Goal: Check status: Check status

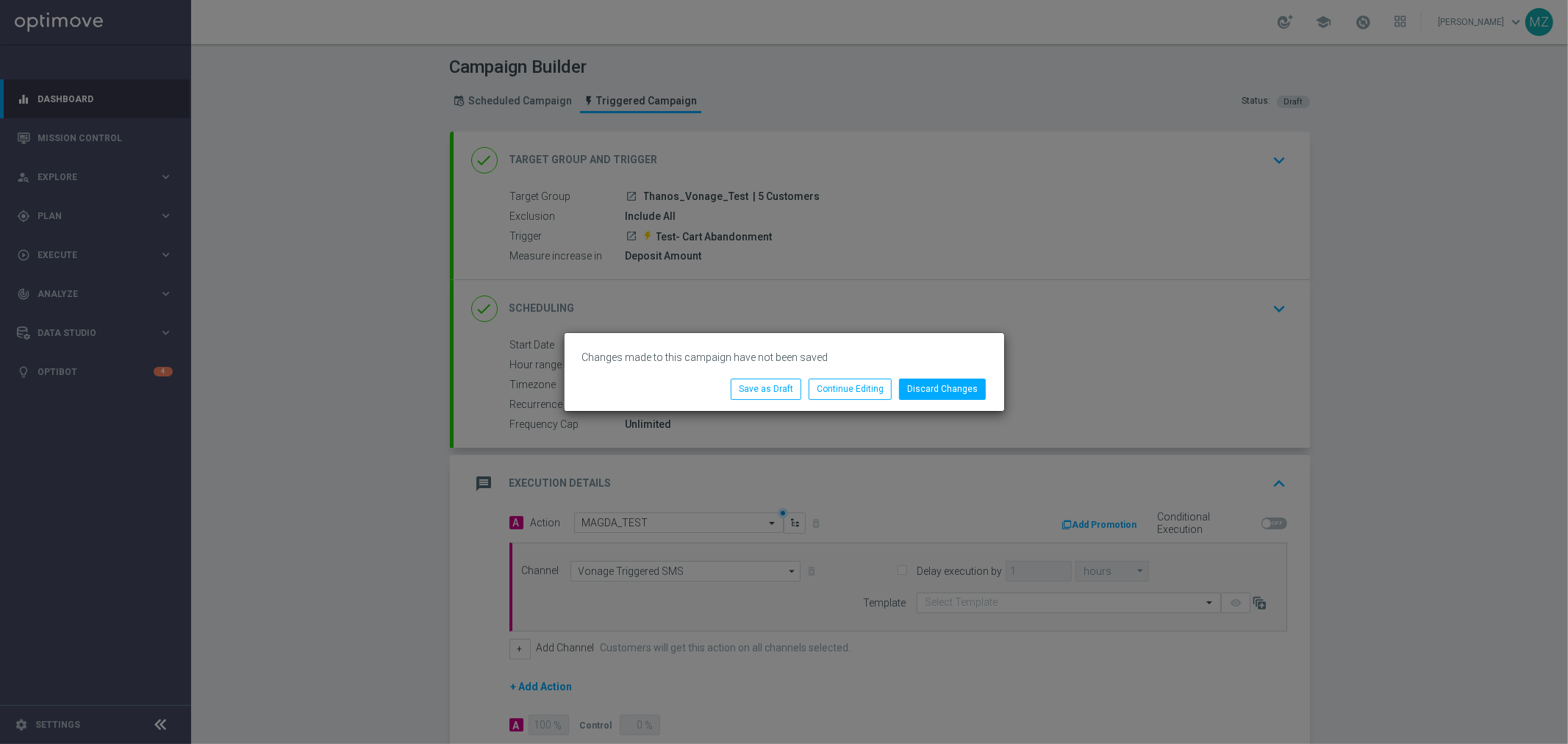
scroll to position [146, 0]
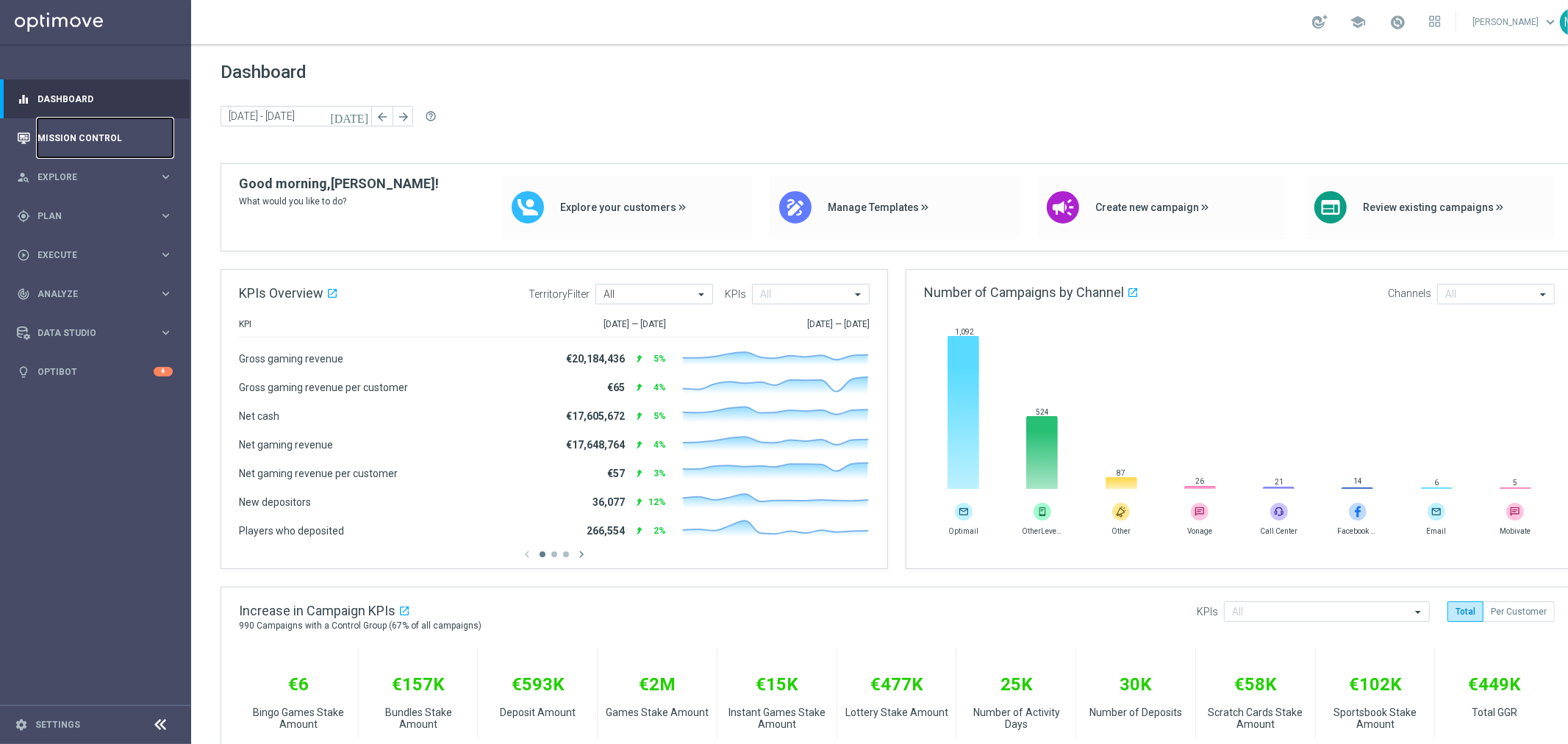
click at [39, 132] on link "Mission Control" at bounding box center [105, 138] width 136 height 39
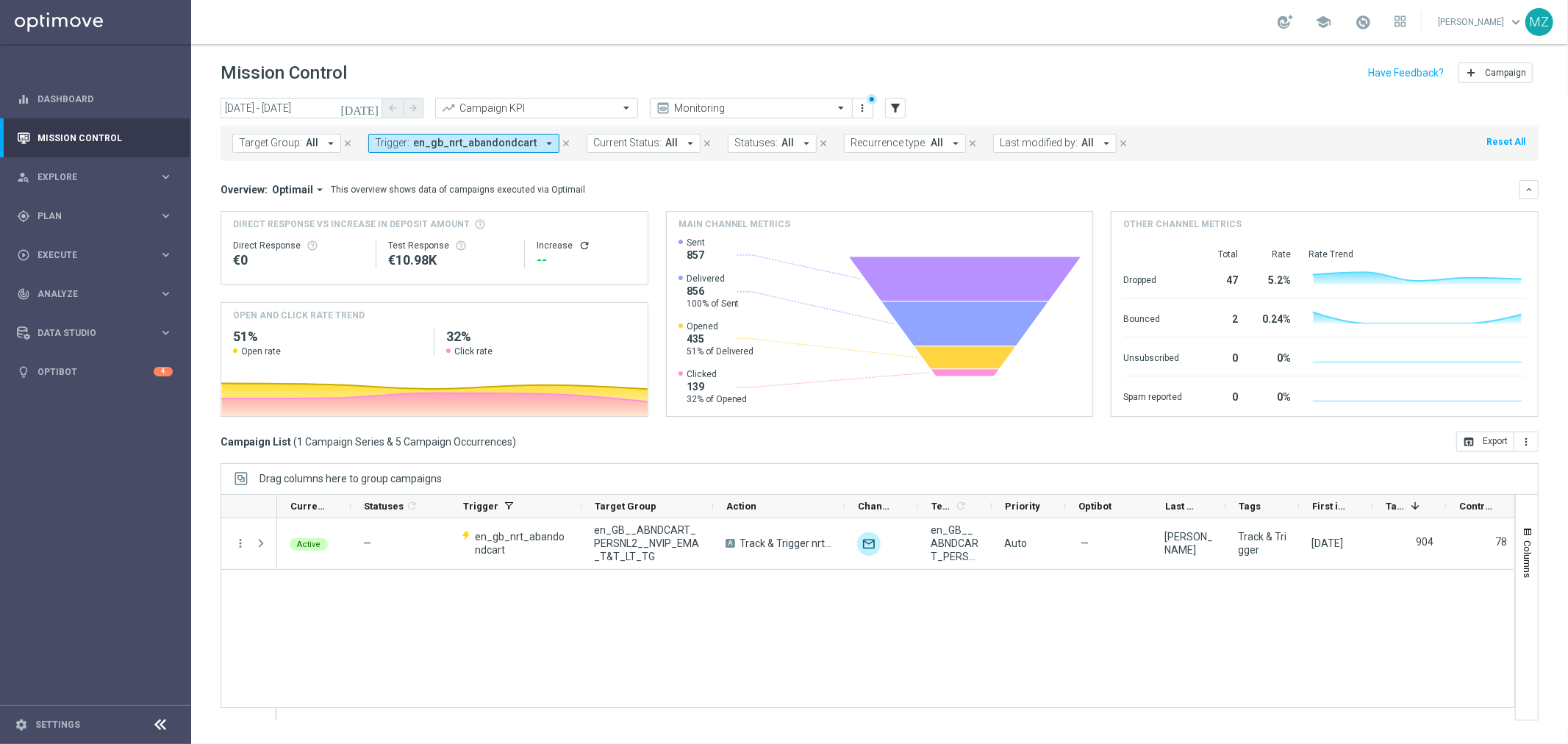
click at [374, 108] on icon "[DATE]" at bounding box center [360, 108] width 40 height 14
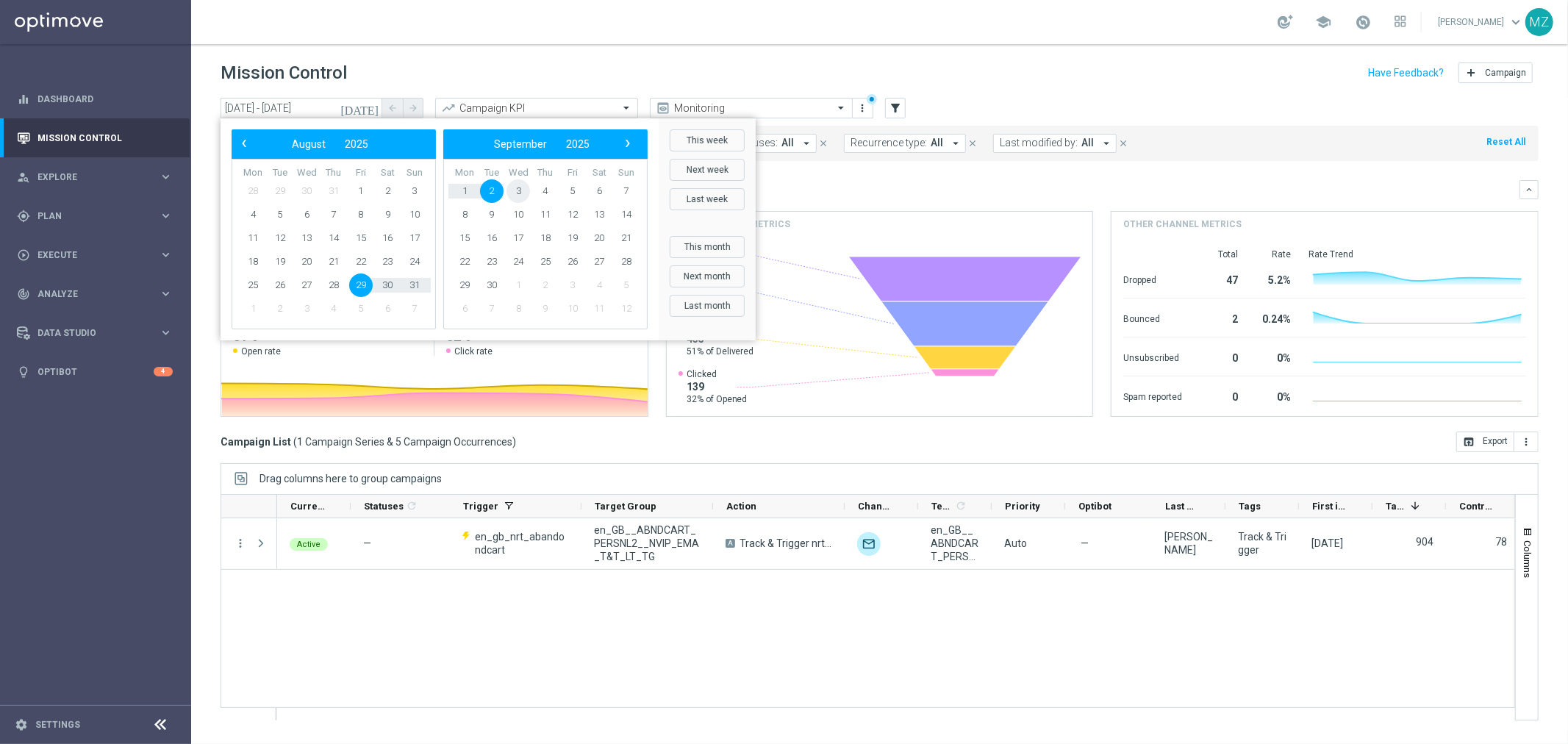
click at [525, 192] on span "3" at bounding box center [519, 192] width 24 height 24
click at [314, 187] on span "3" at bounding box center [307, 192] width 24 height 24
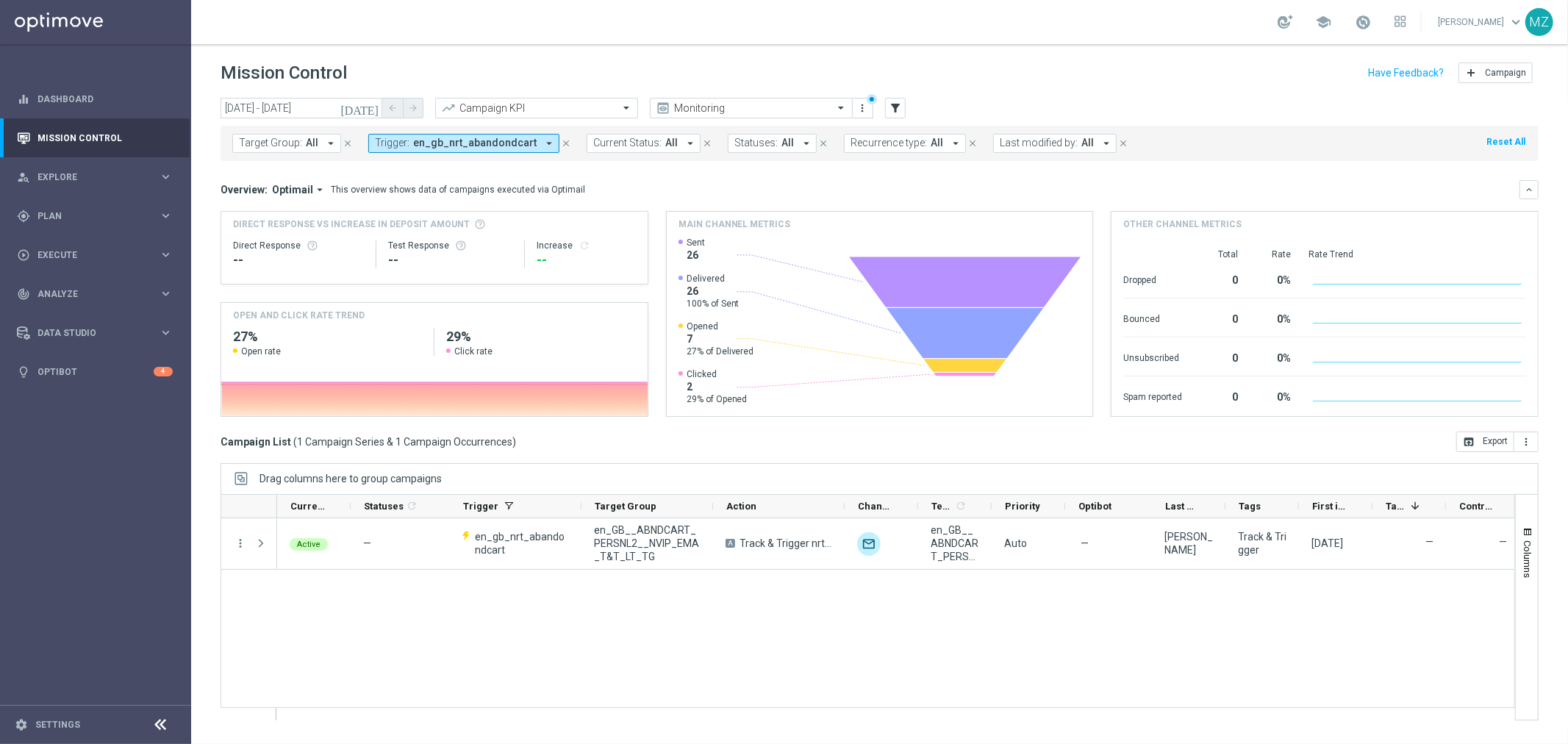
click at [370, 108] on icon "[DATE]" at bounding box center [360, 108] width 40 height 14
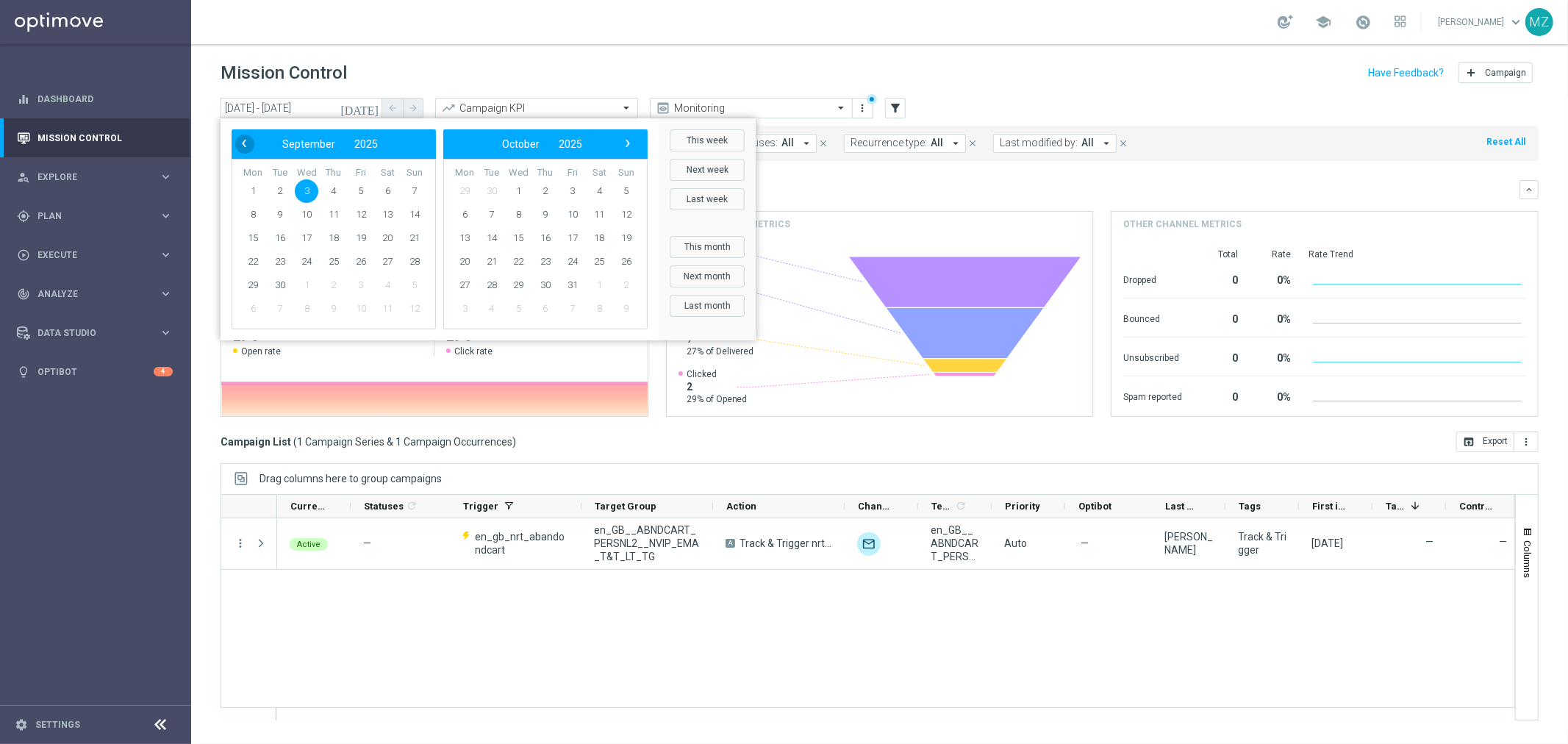
click at [241, 141] on span "‹" at bounding box center [244, 143] width 19 height 19
click at [356, 284] on span "29" at bounding box center [361, 286] width 24 height 24
click at [517, 196] on span "3" at bounding box center [519, 192] width 24 height 24
type input "[DATE] - [DATE]"
